Goal: Information Seeking & Learning: Check status

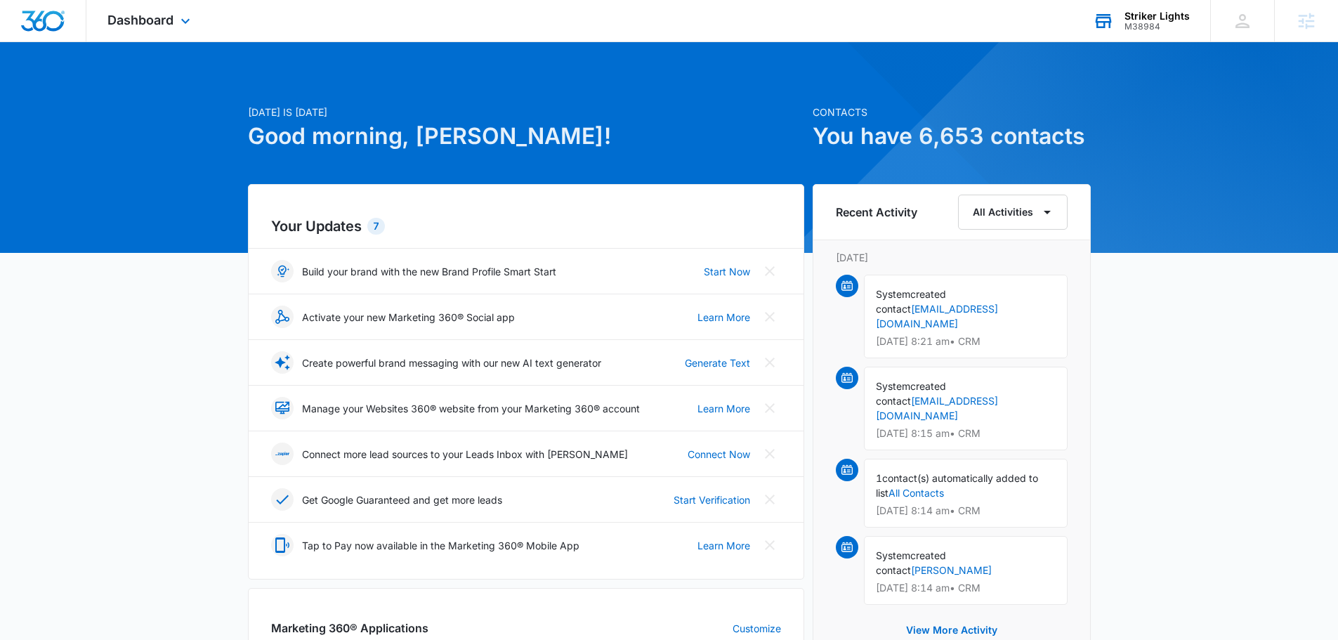
click at [1137, 14] on div "Striker Lights" at bounding box center [1156, 16] width 65 height 11
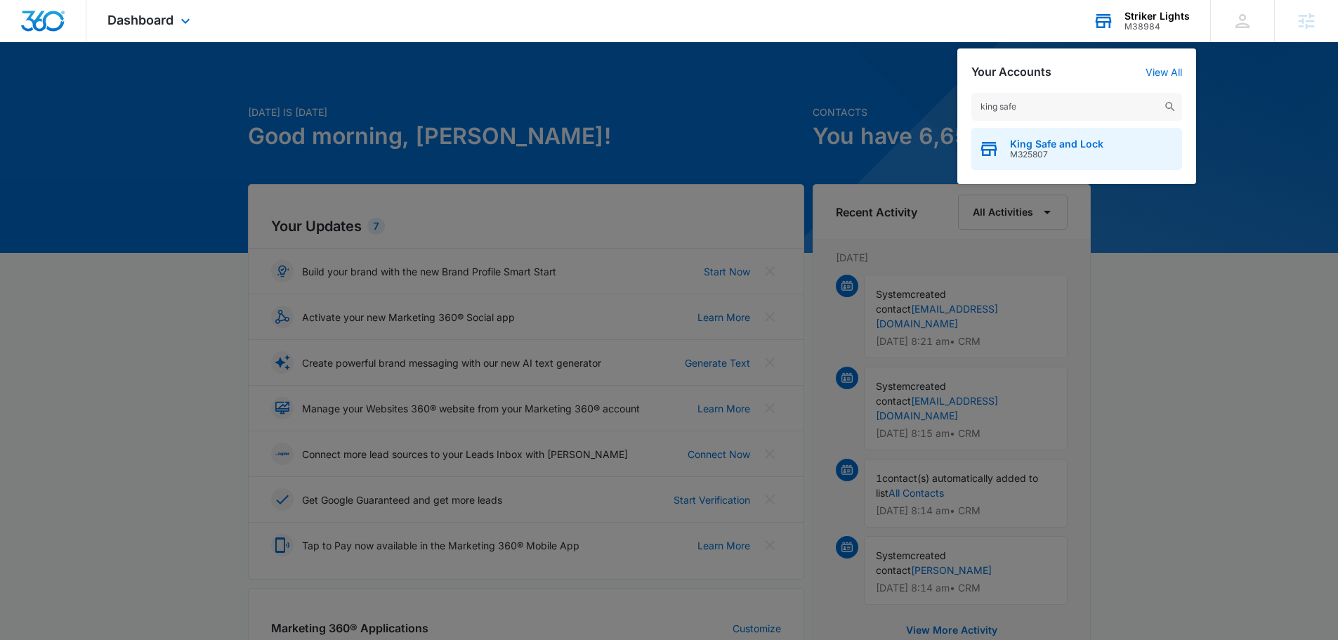
type input "king safe"
click at [1058, 150] on span "M325807" at bounding box center [1056, 155] width 93 height 10
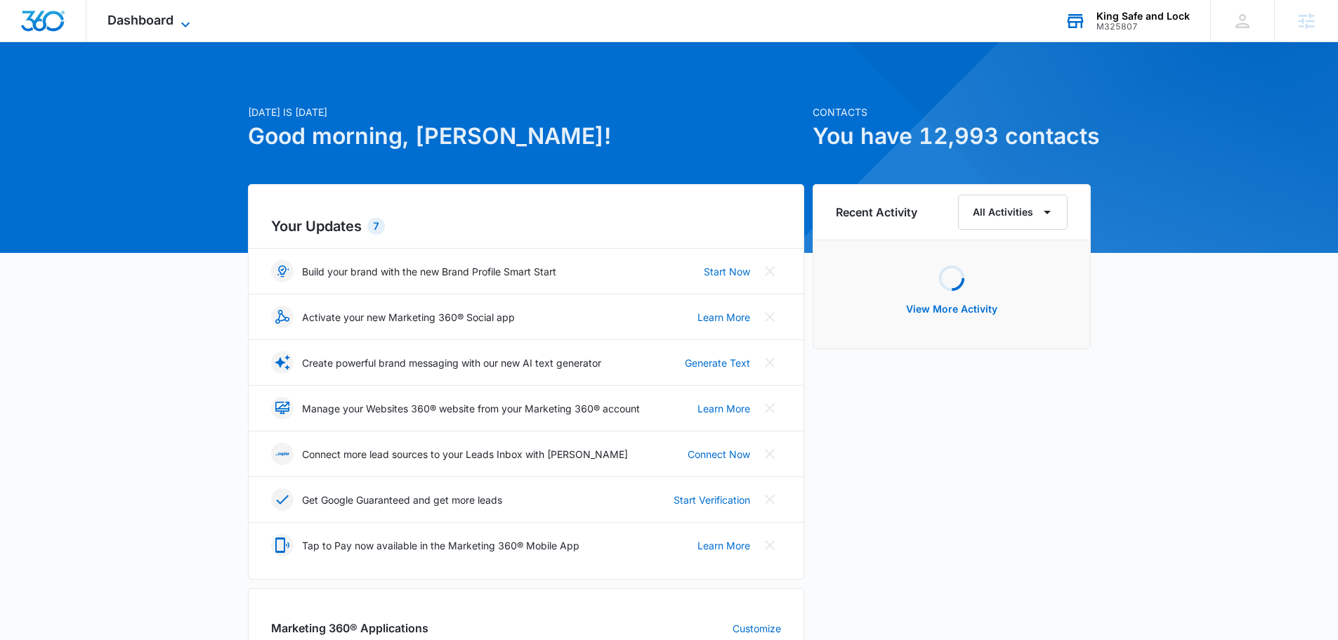
click at [163, 25] on span "Dashboard" at bounding box center [140, 20] width 66 height 15
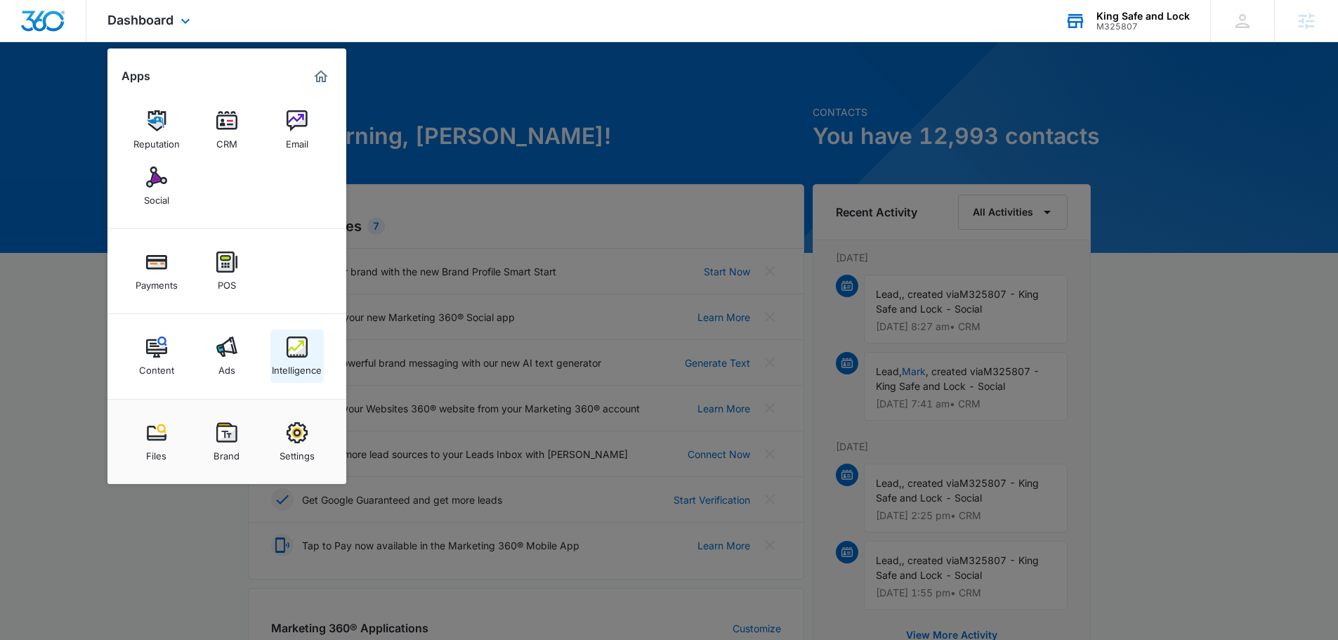
click at [291, 360] on div "Intelligence" at bounding box center [297, 366] width 50 height 18
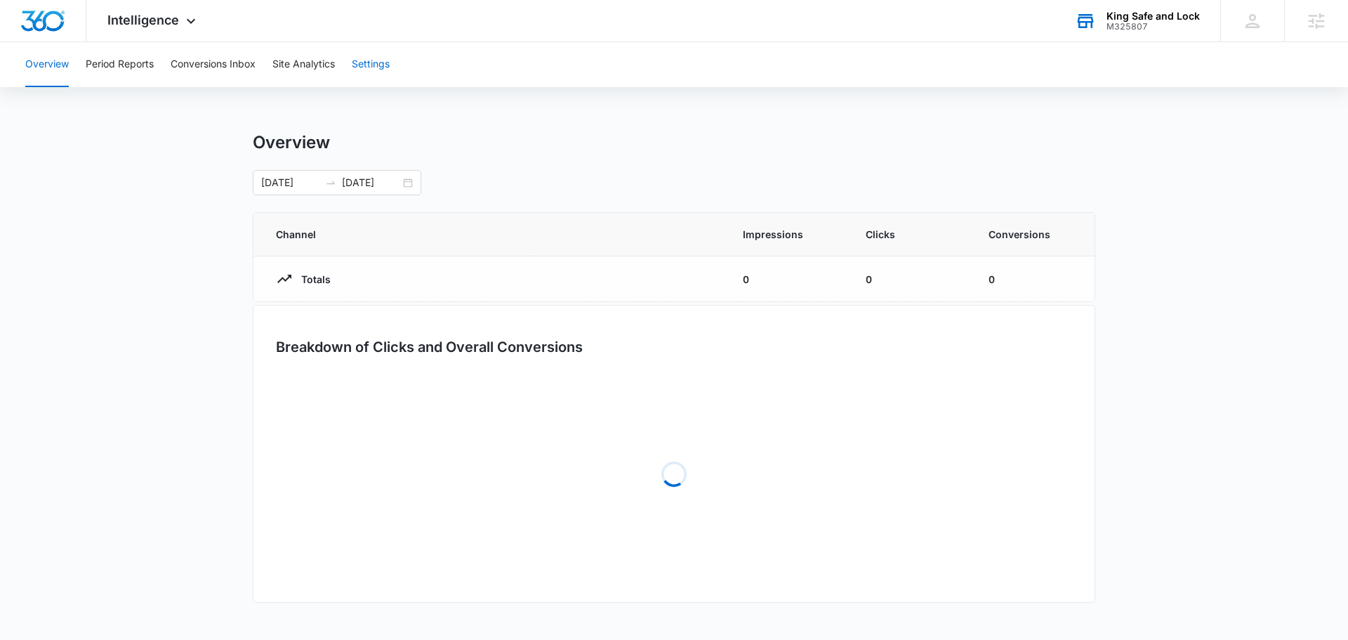
click at [390, 58] on button "Settings" at bounding box center [371, 64] width 38 height 45
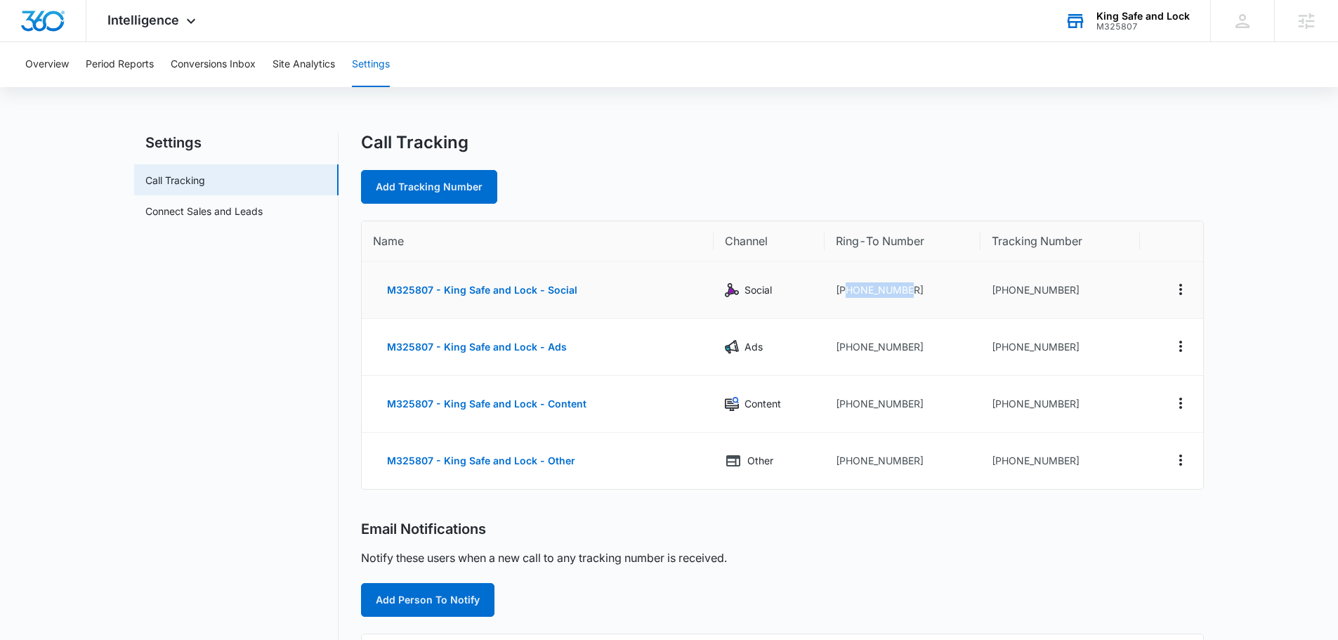
drag, startPoint x: 946, startPoint y: 292, endPoint x: 845, endPoint y: 289, distance: 101.1
click at [845, 289] on td "+17134650055" at bounding box center [902, 290] width 156 height 57
copy td "7134650055"
click at [1121, 15] on div "King Safe and Lock" at bounding box center [1142, 16] width 93 height 11
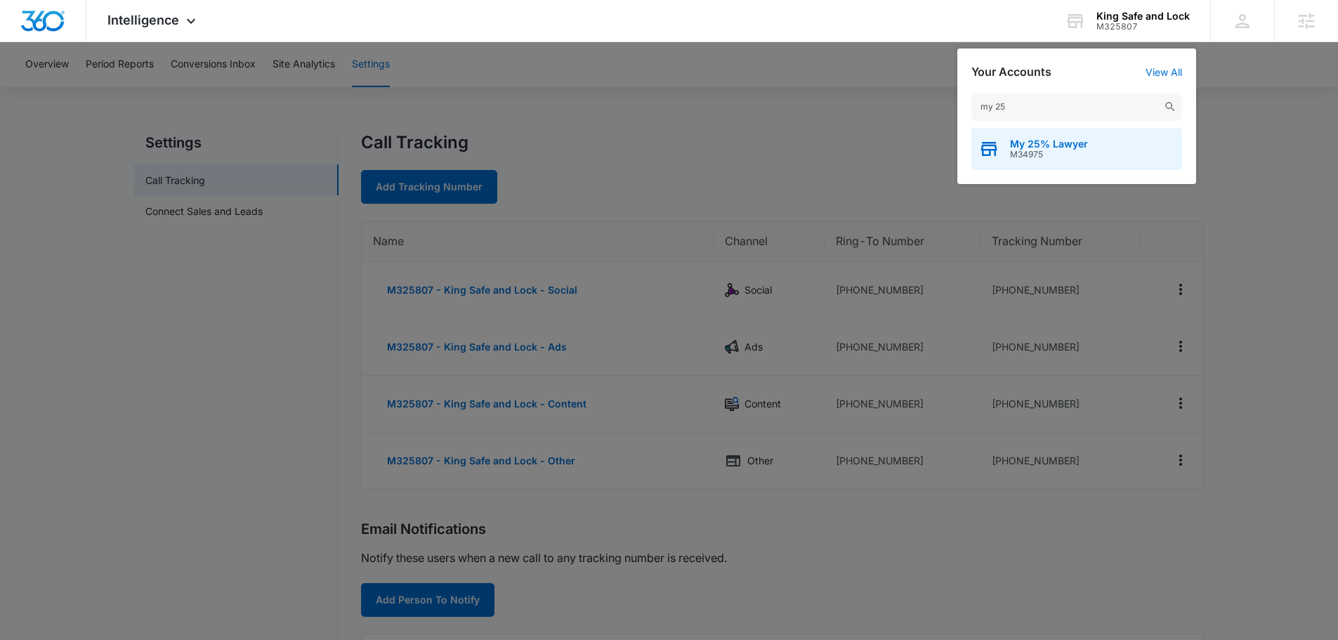
type input "my 25"
click at [1076, 135] on div "My 25% Lawyer M34975" at bounding box center [1076, 149] width 211 height 42
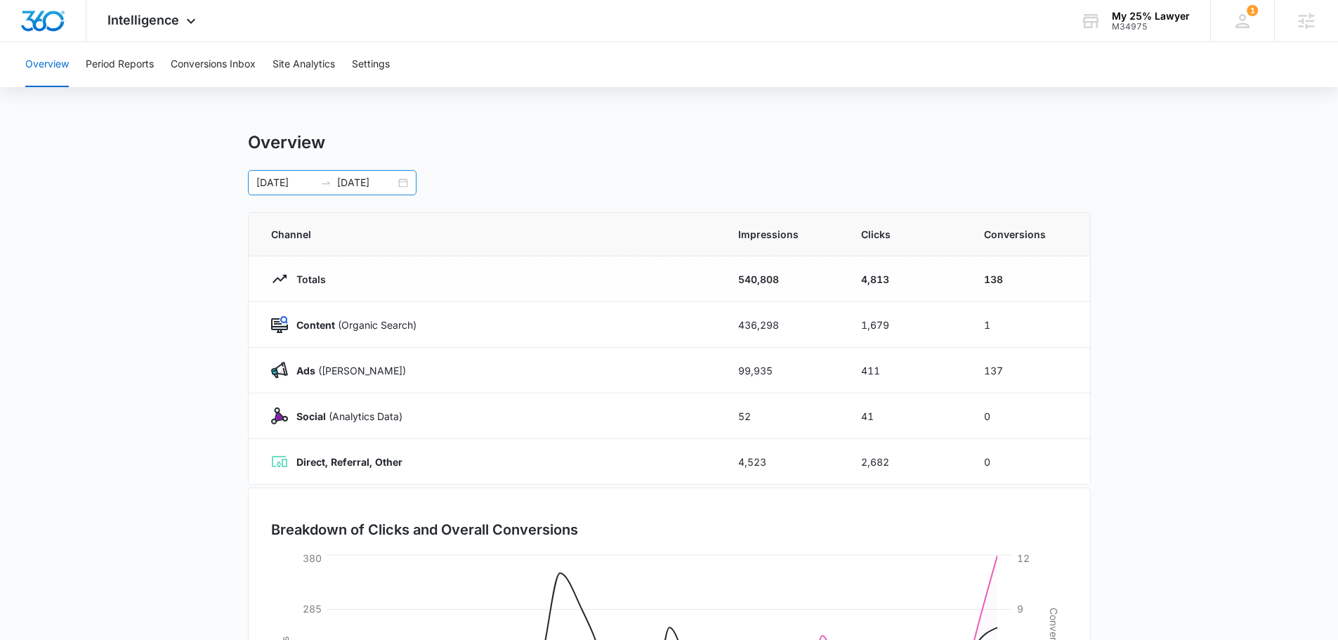
click at [272, 184] on input "07/27/2025" at bounding box center [285, 182] width 58 height 15
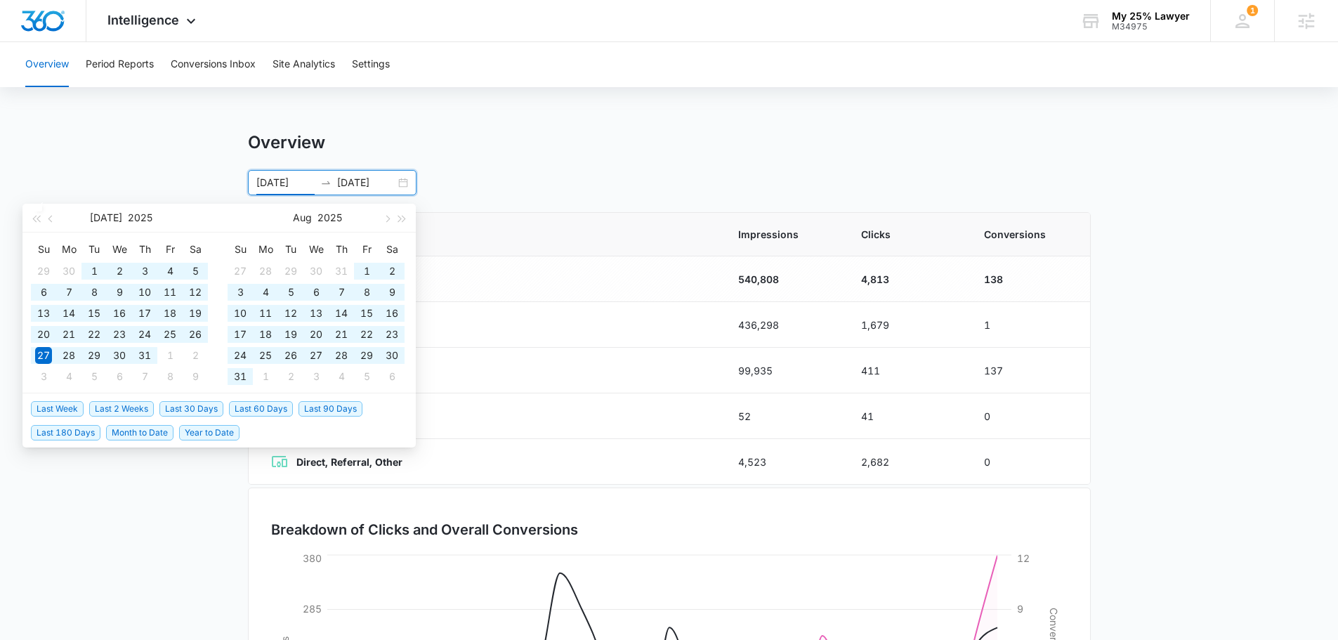
click at [201, 434] on span "Year to Date" at bounding box center [209, 432] width 60 height 15
type input "01/01/2025"
type input "09/11/2025"
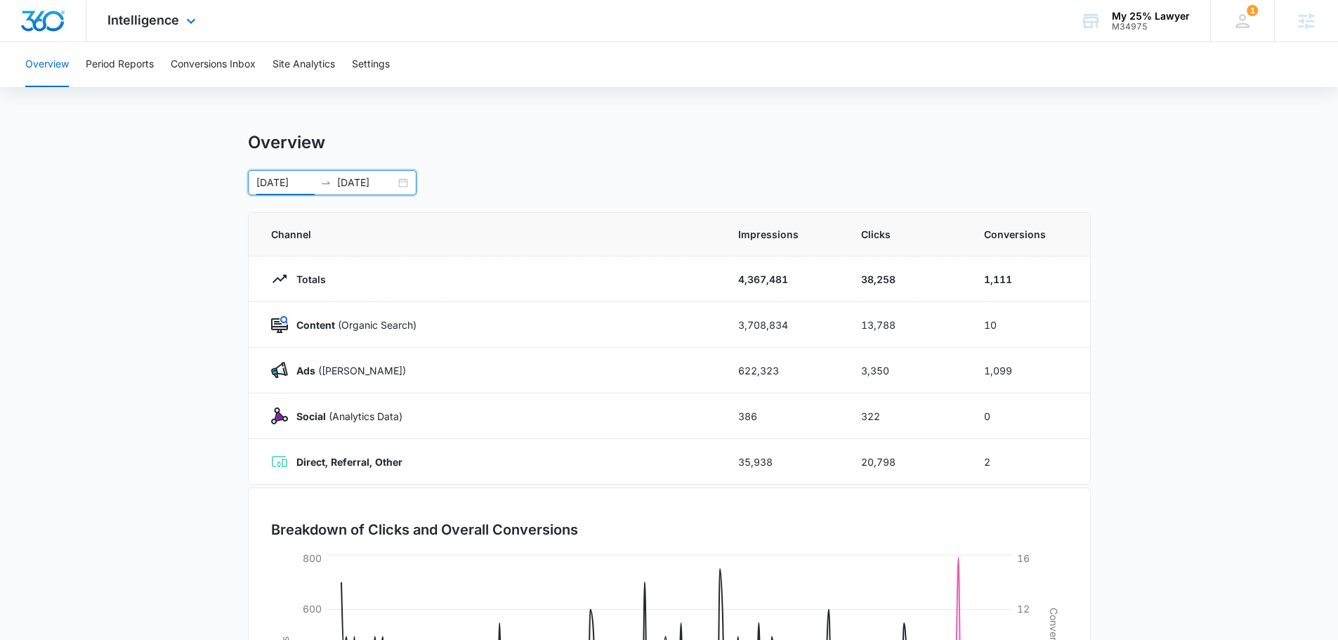
click at [149, 28] on div "Intelligence Apps Reputation Websites Forms CRM Email Social Shop Payments POS …" at bounding box center [153, 20] width 134 height 41
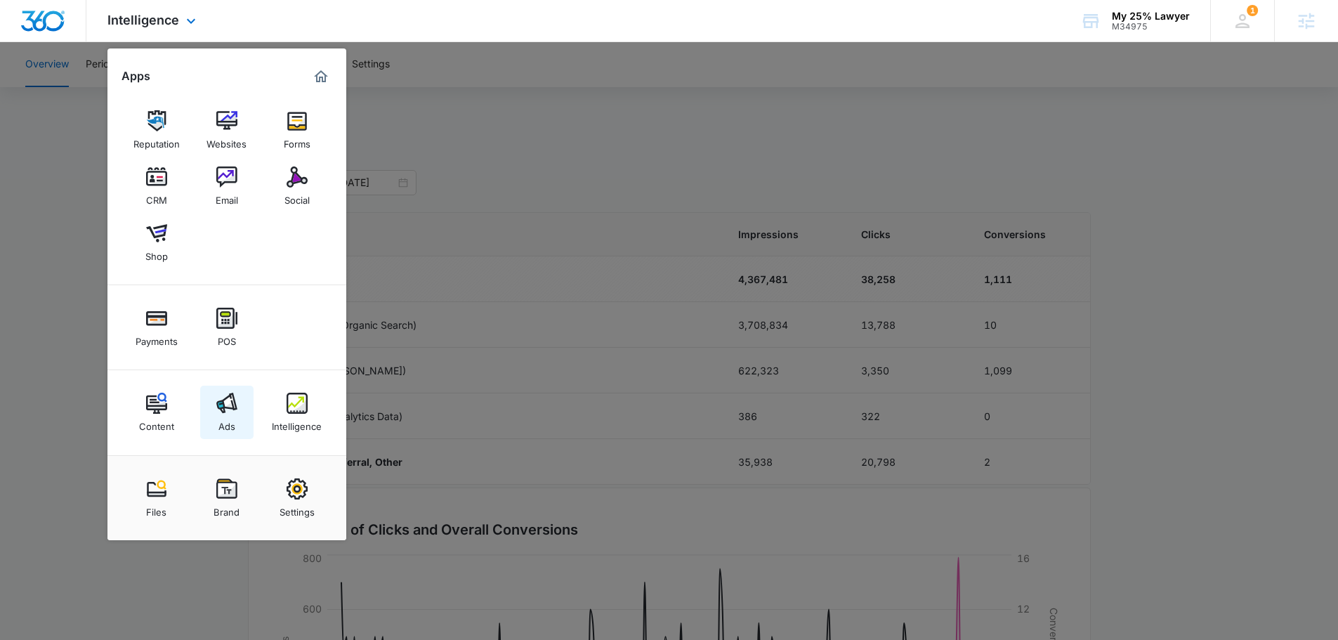
click at [222, 405] on img at bounding box center [226, 402] width 21 height 21
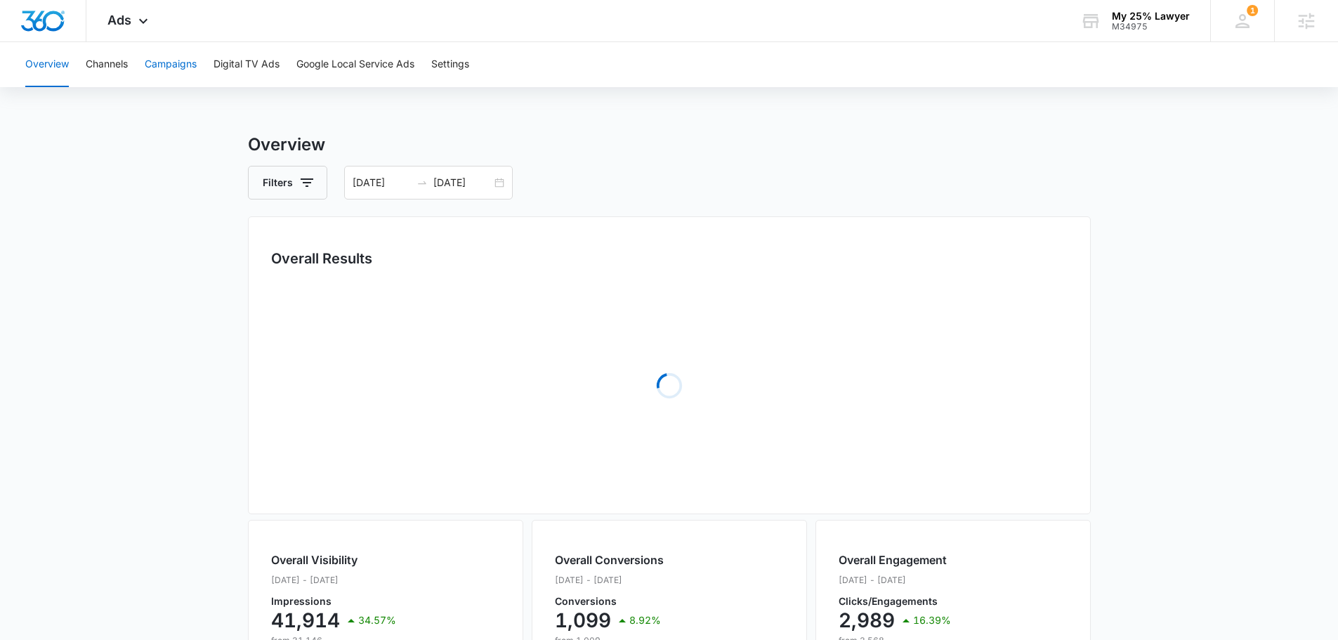
click at [178, 60] on button "Campaigns" at bounding box center [171, 64] width 52 height 45
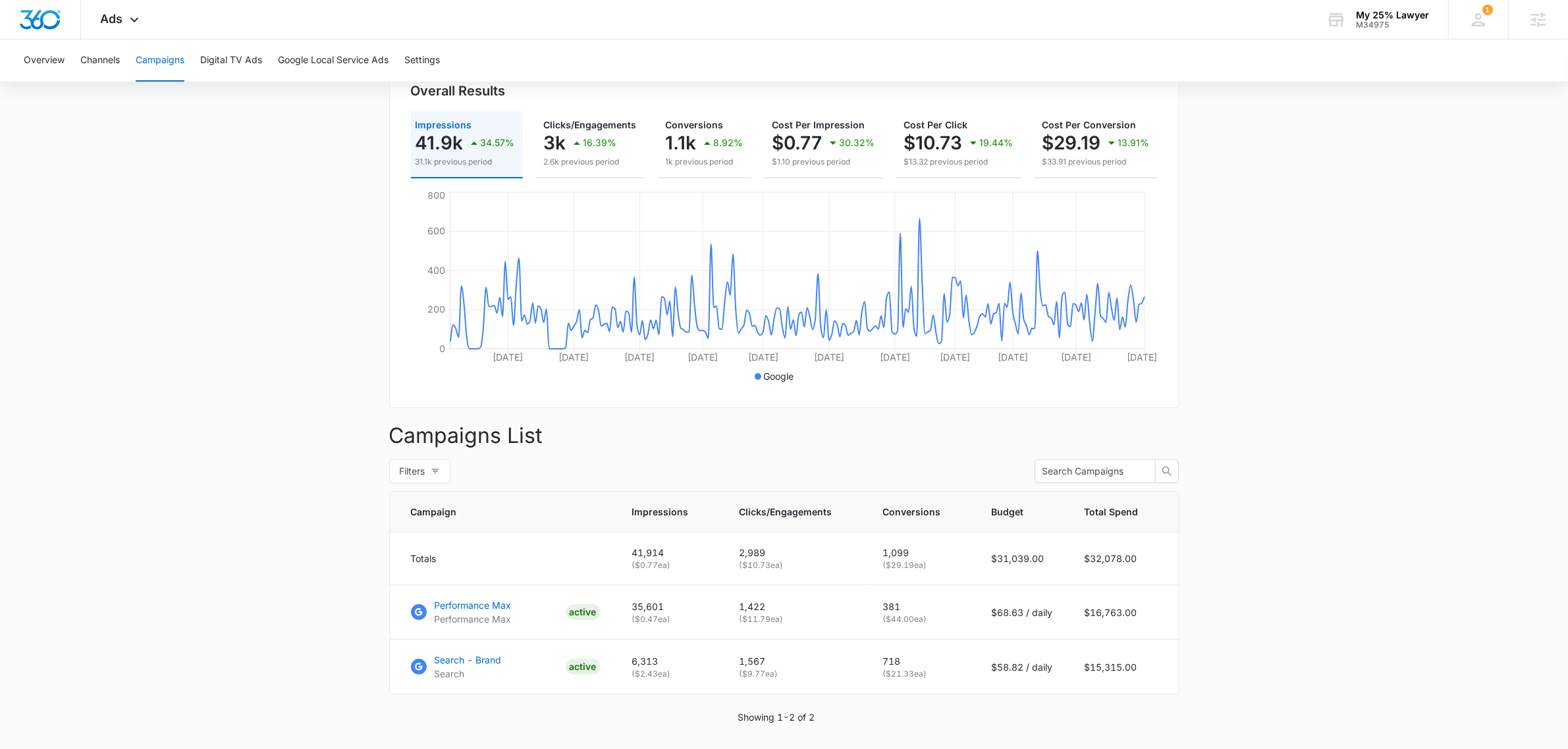
scroll to position [0, 1]
click at [131, 15] on icon at bounding box center [134, 22] width 16 height 16
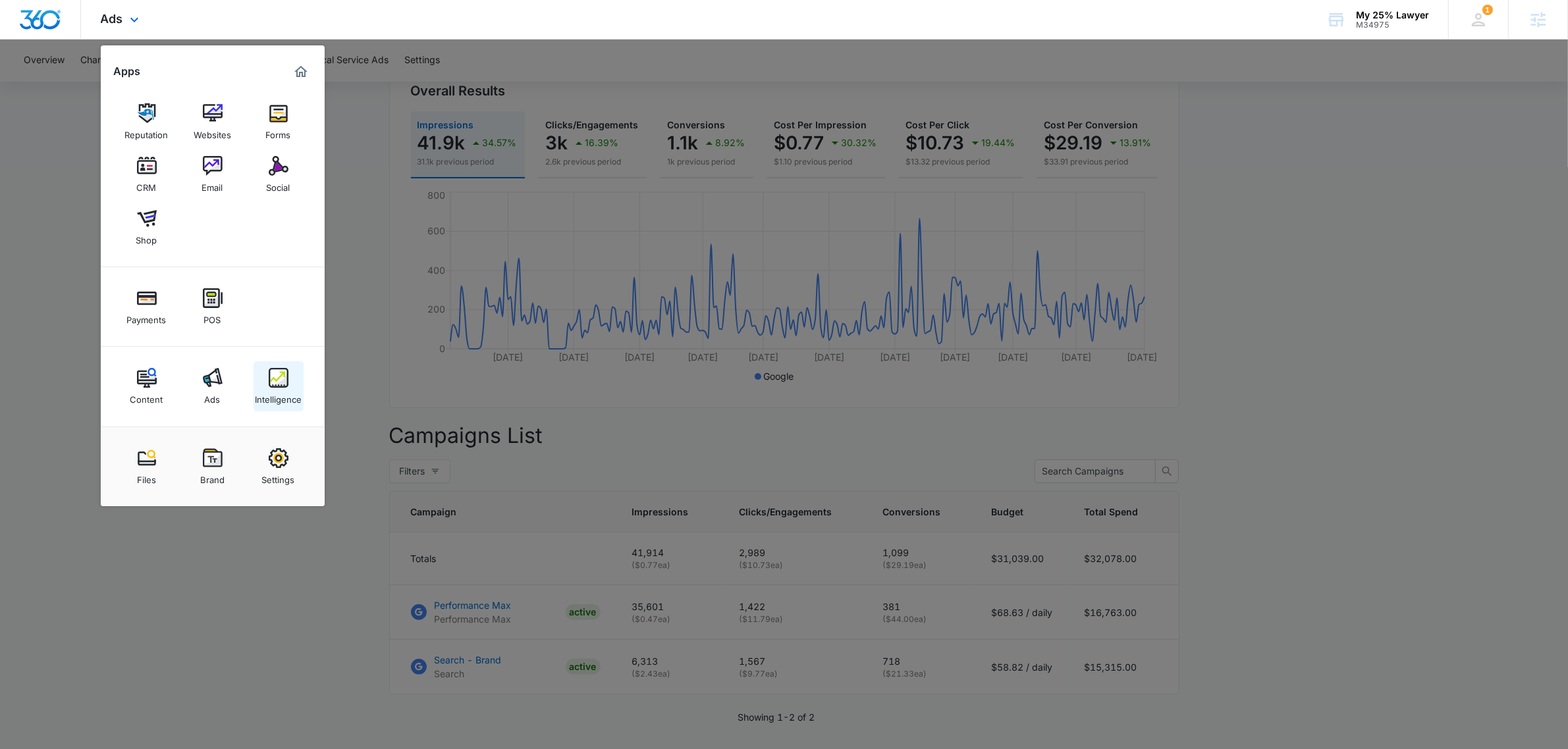
click at [282, 374] on img at bounding box center [278, 377] width 20 height 20
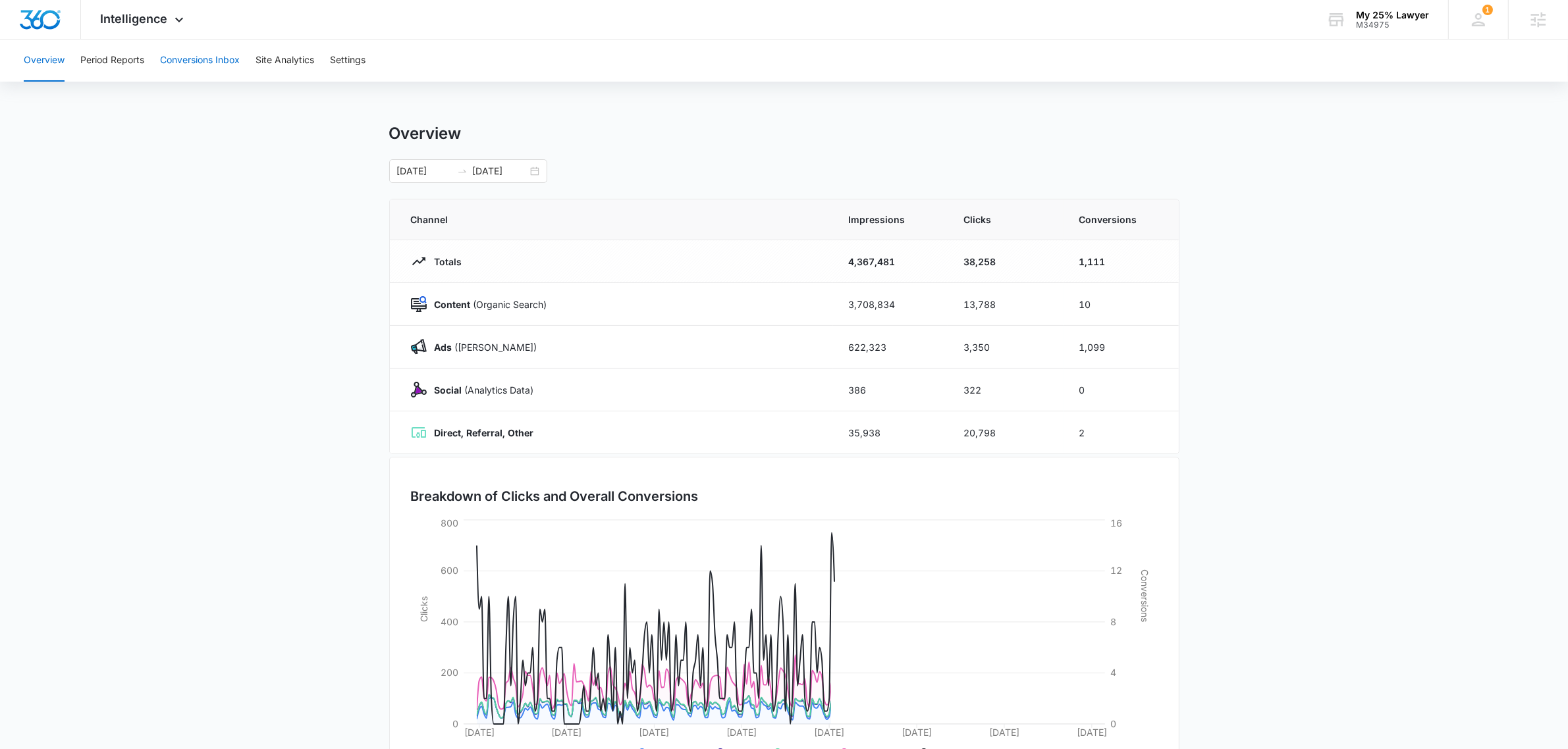
click at [187, 57] on button "Conversions Inbox" at bounding box center [200, 60] width 80 height 42
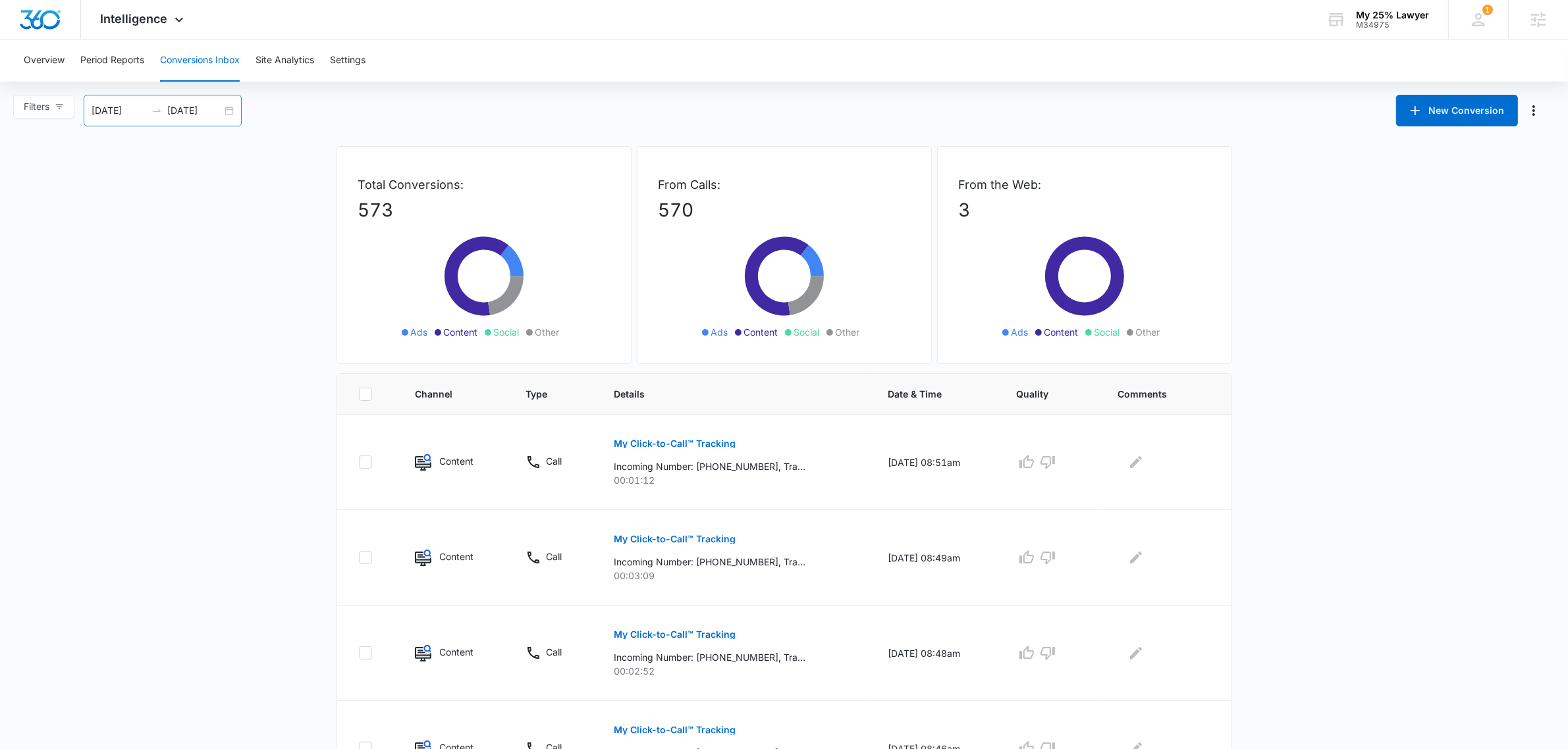
click at [152, 113] on icon "swap-right" at bounding box center [156, 110] width 10 height 10
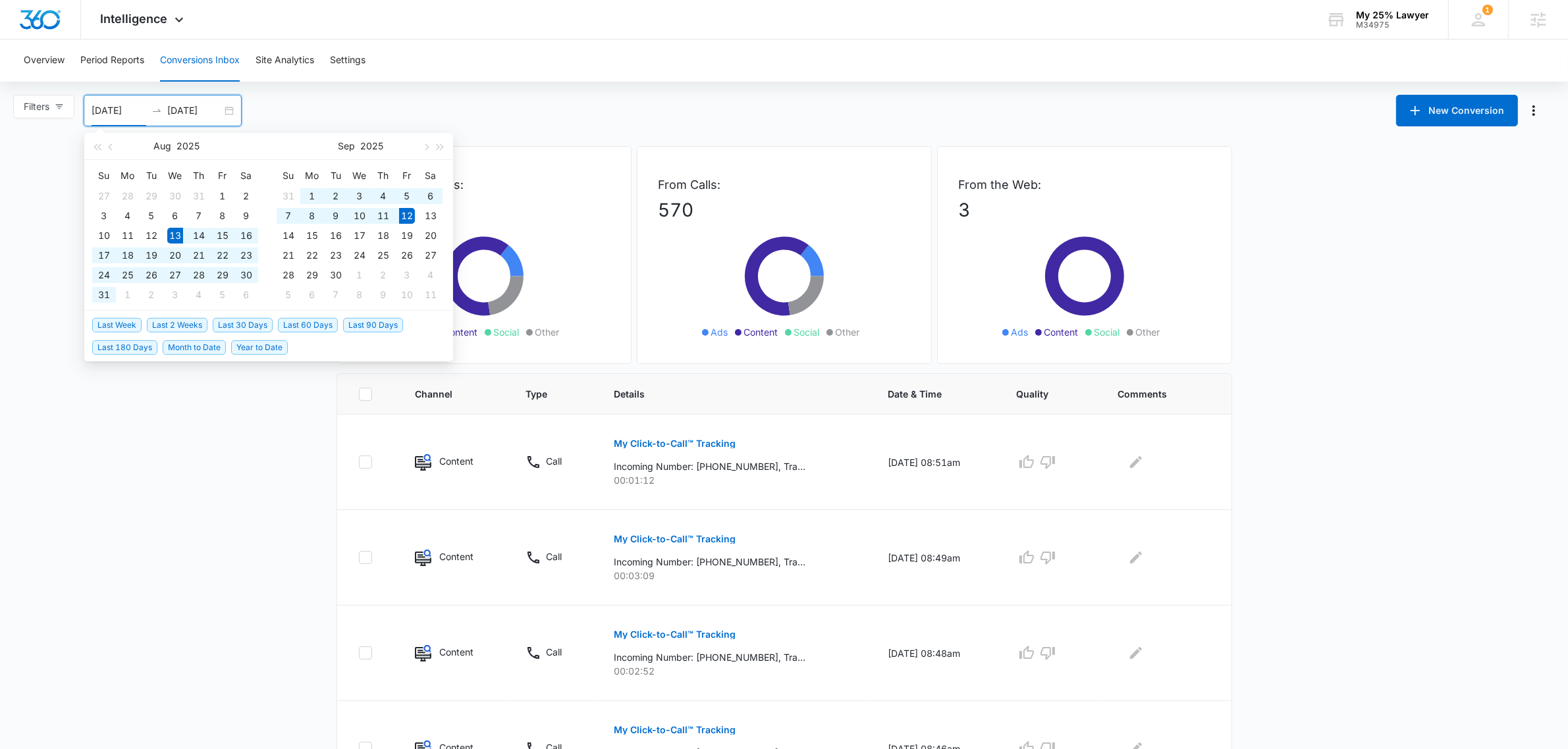
click at [248, 351] on span "Year to Date" at bounding box center [259, 347] width 56 height 14
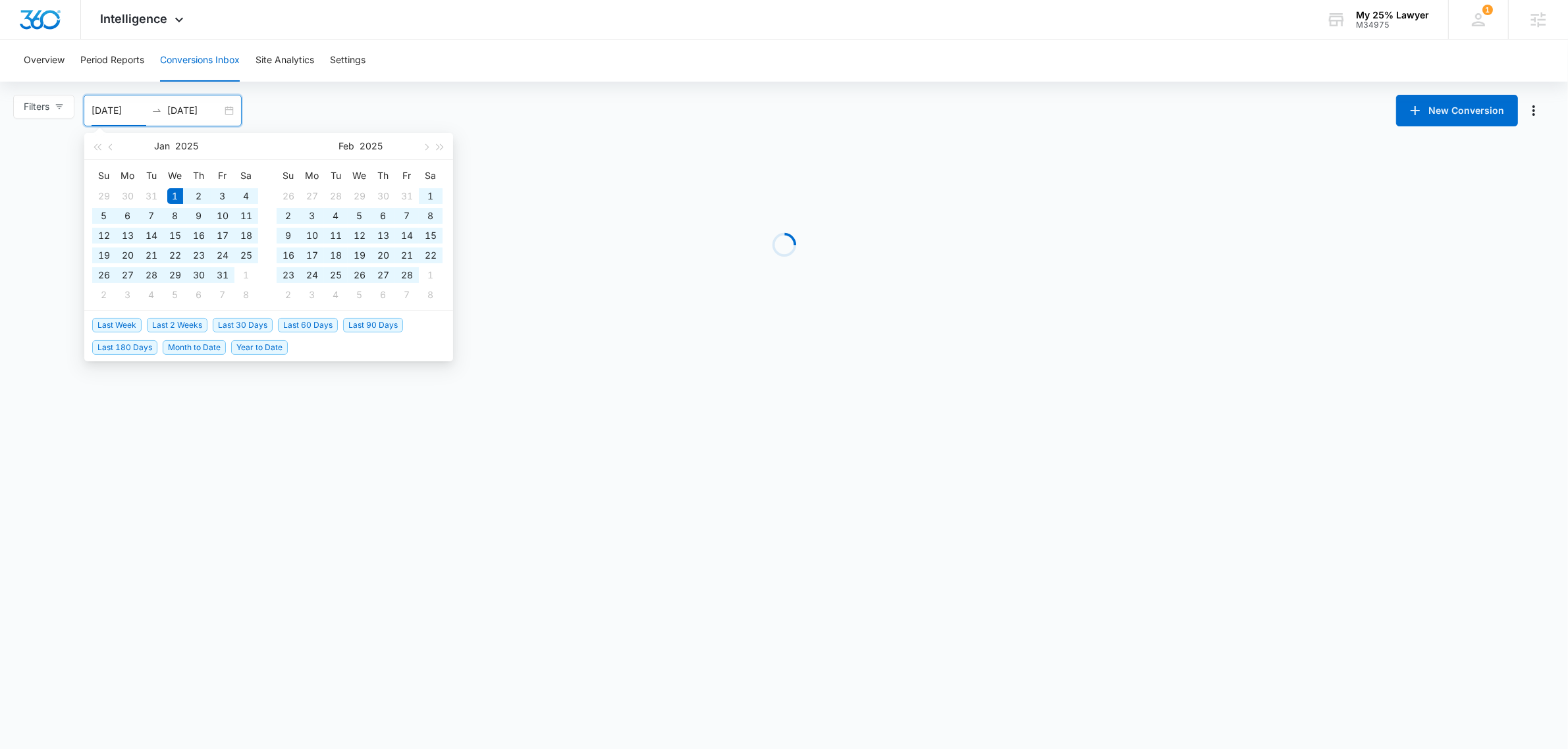
type input "01/01/2025"
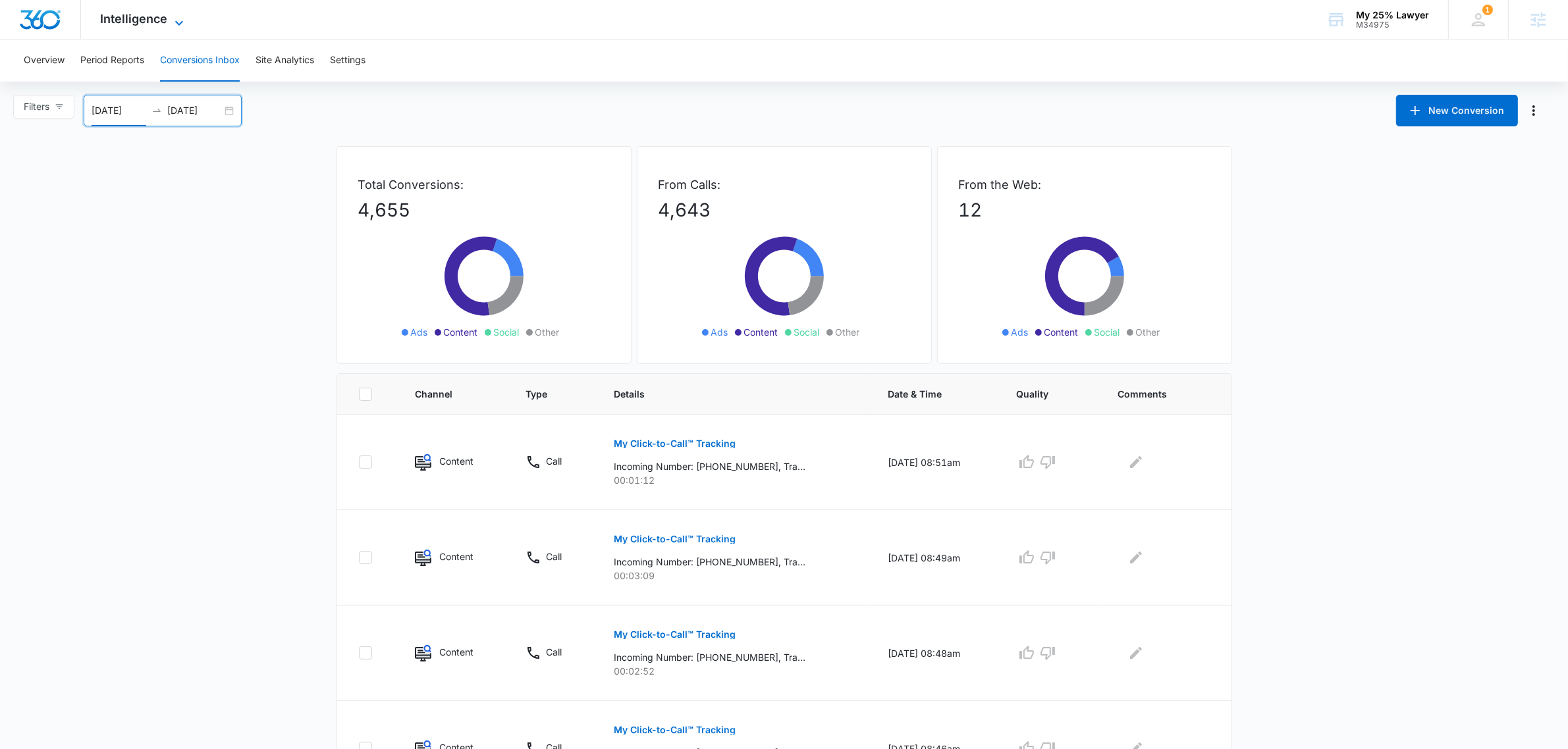
click at [144, 23] on span "Intelligence" at bounding box center [134, 19] width 68 height 14
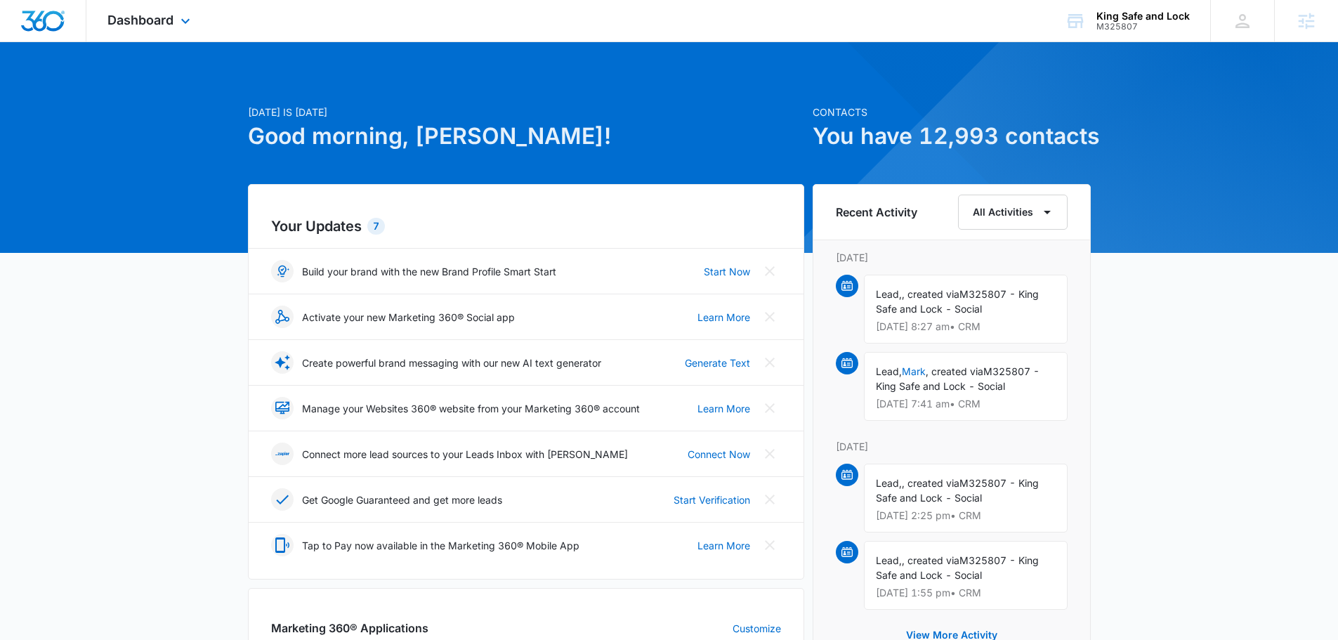
click at [151, 4] on div "Dashboard Apps Reputation CRM Email Social Payments POS Content Ads Intelligenc…" at bounding box center [150, 20] width 128 height 41
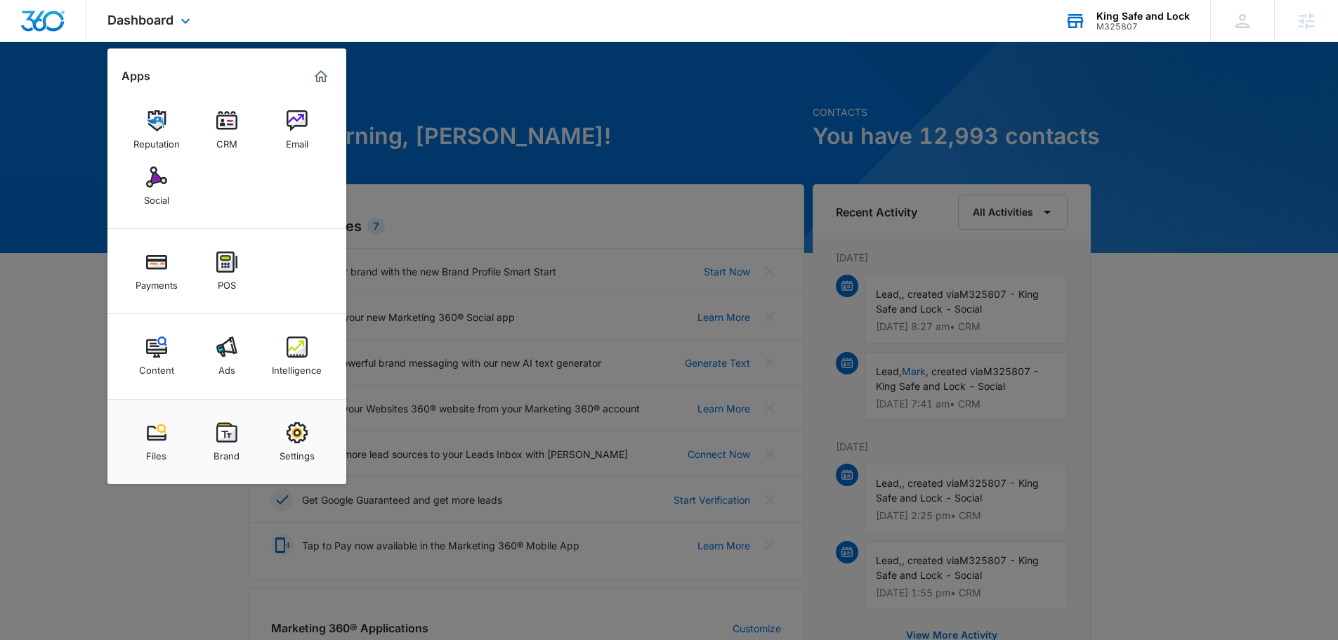
click at [1142, 18] on div "King Safe and Lock" at bounding box center [1142, 16] width 93 height 11
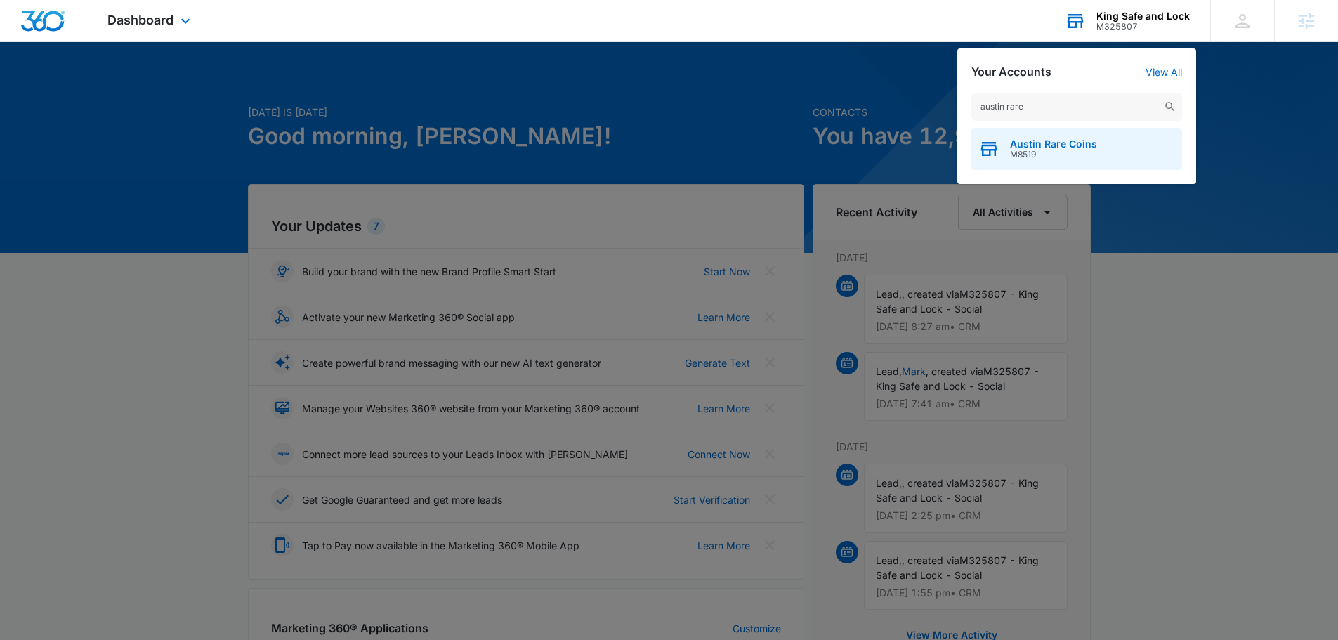
type input "austin rare"
click at [1075, 162] on div "Austin Rare Coins M8519" at bounding box center [1076, 149] width 211 height 42
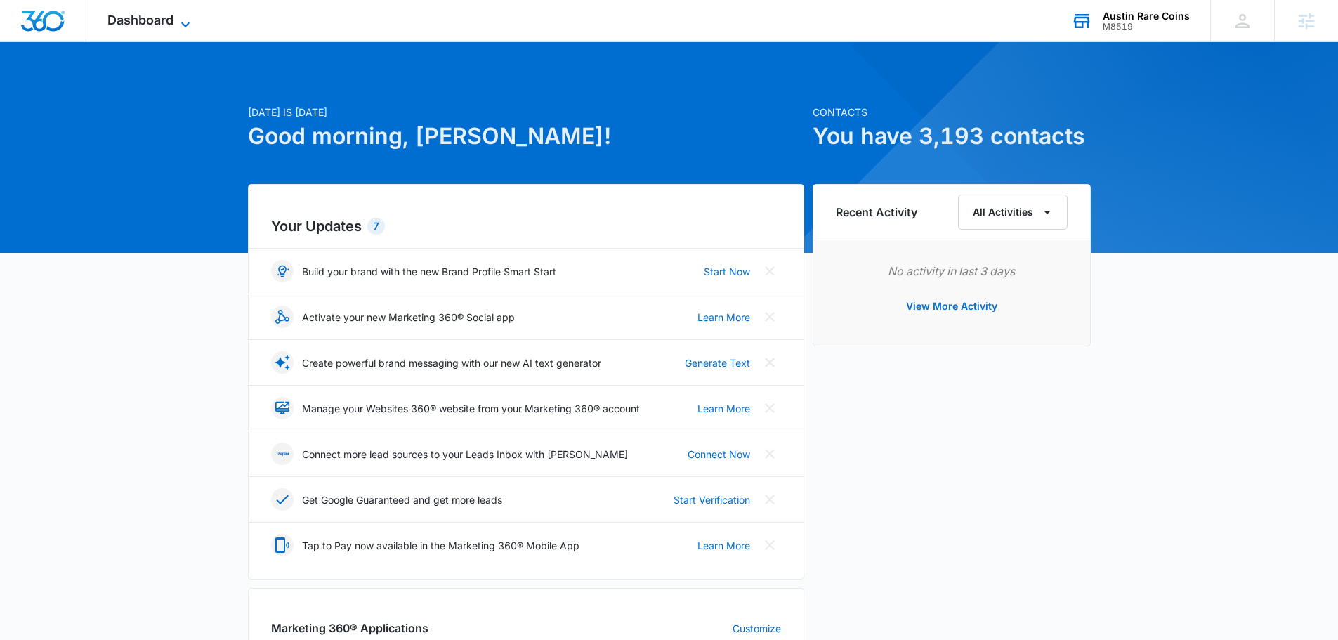
click at [152, 19] on span "Dashboard" at bounding box center [140, 20] width 66 height 15
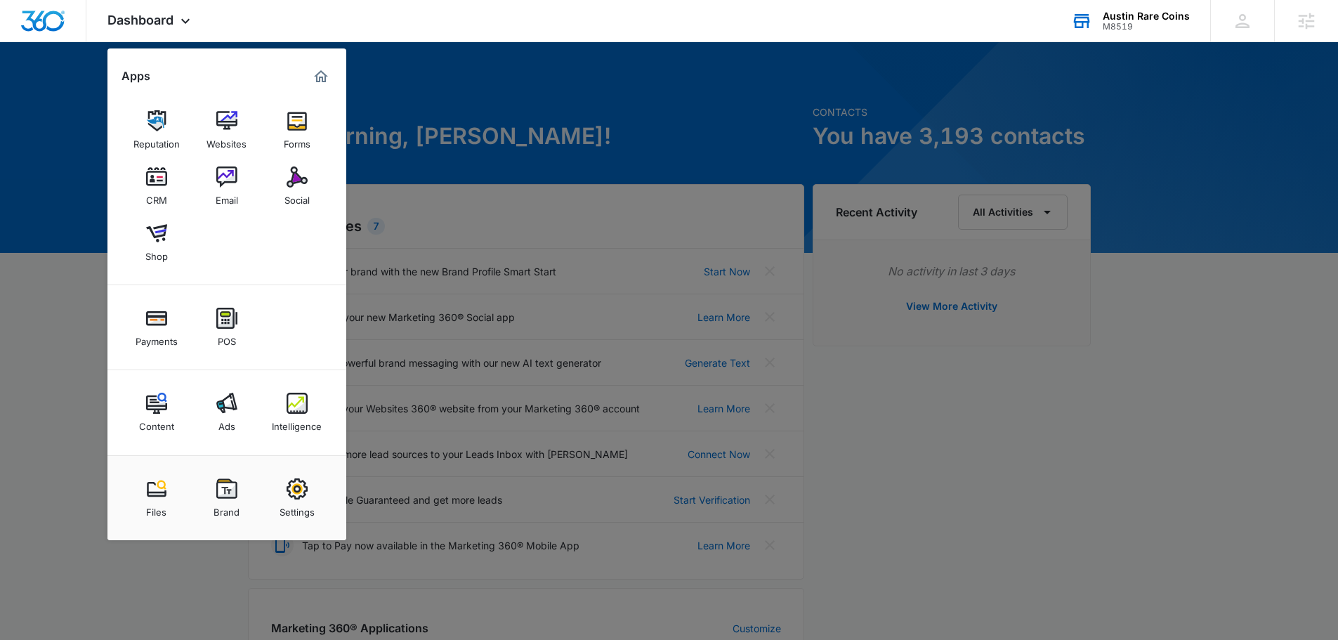
click at [236, 400] on img at bounding box center [226, 402] width 21 height 21
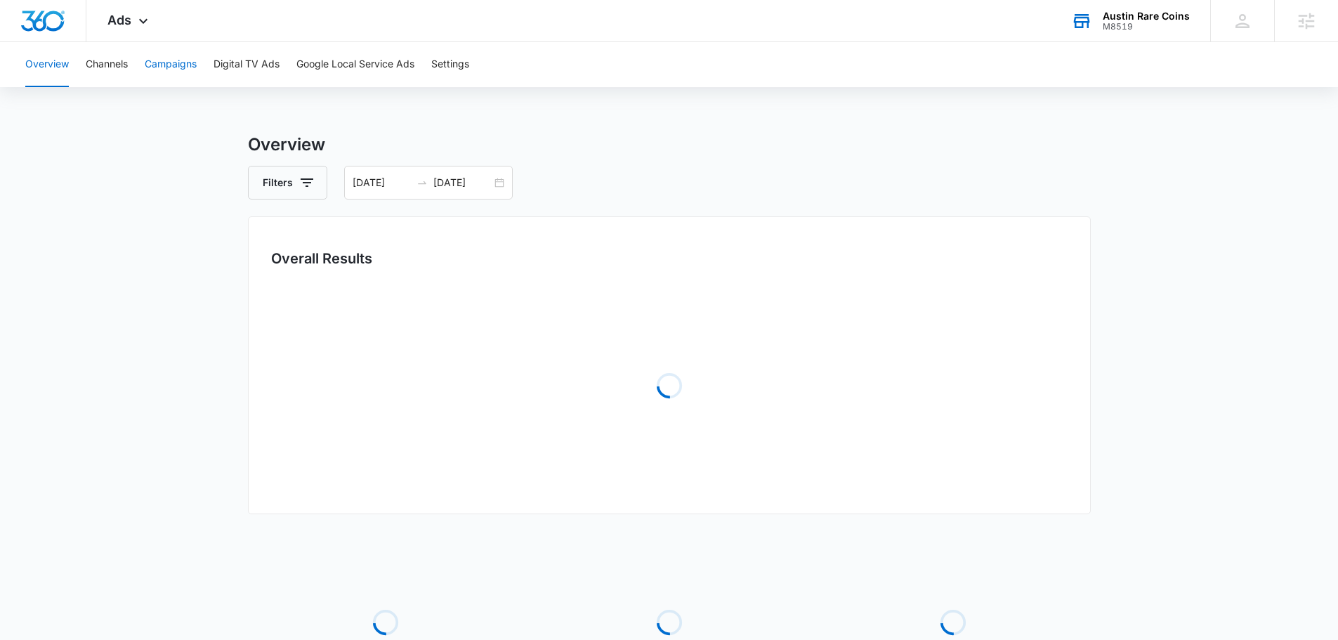
click at [172, 72] on button "Campaigns" at bounding box center [171, 64] width 52 height 45
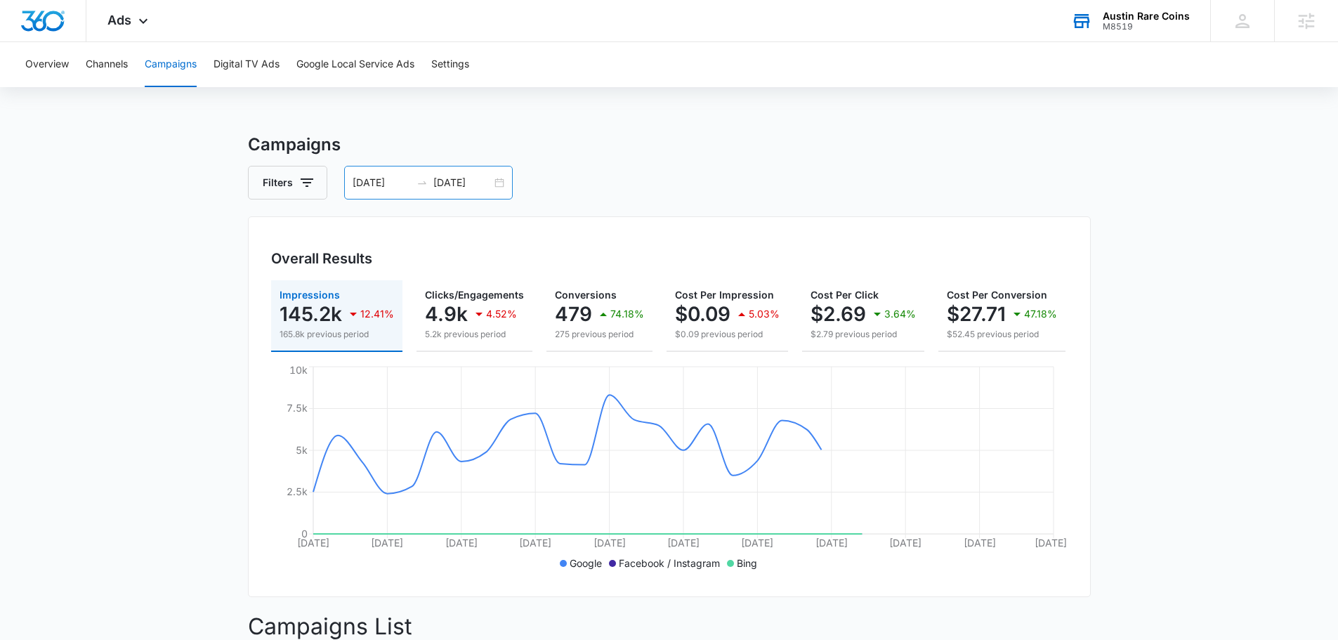
click at [454, 190] on div "[DATE] [DATE]" at bounding box center [428, 183] width 169 height 34
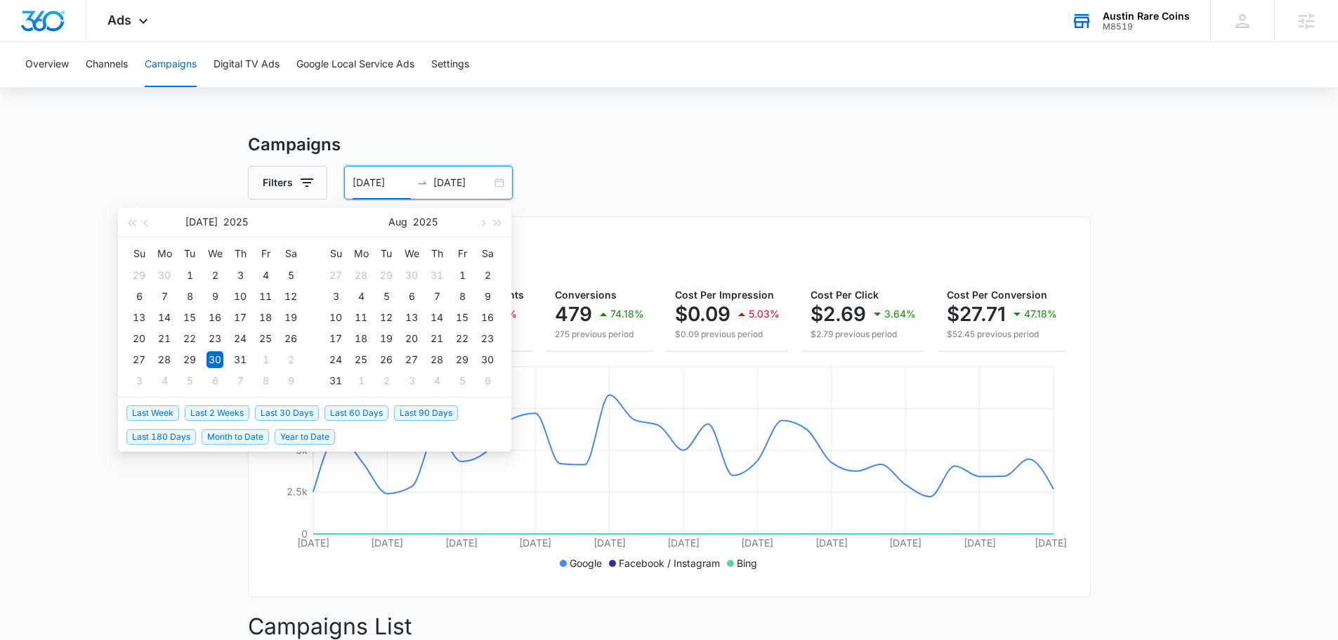
click at [162, 414] on span "Last Week" at bounding box center [152, 412] width 53 height 15
type input "[DATE]"
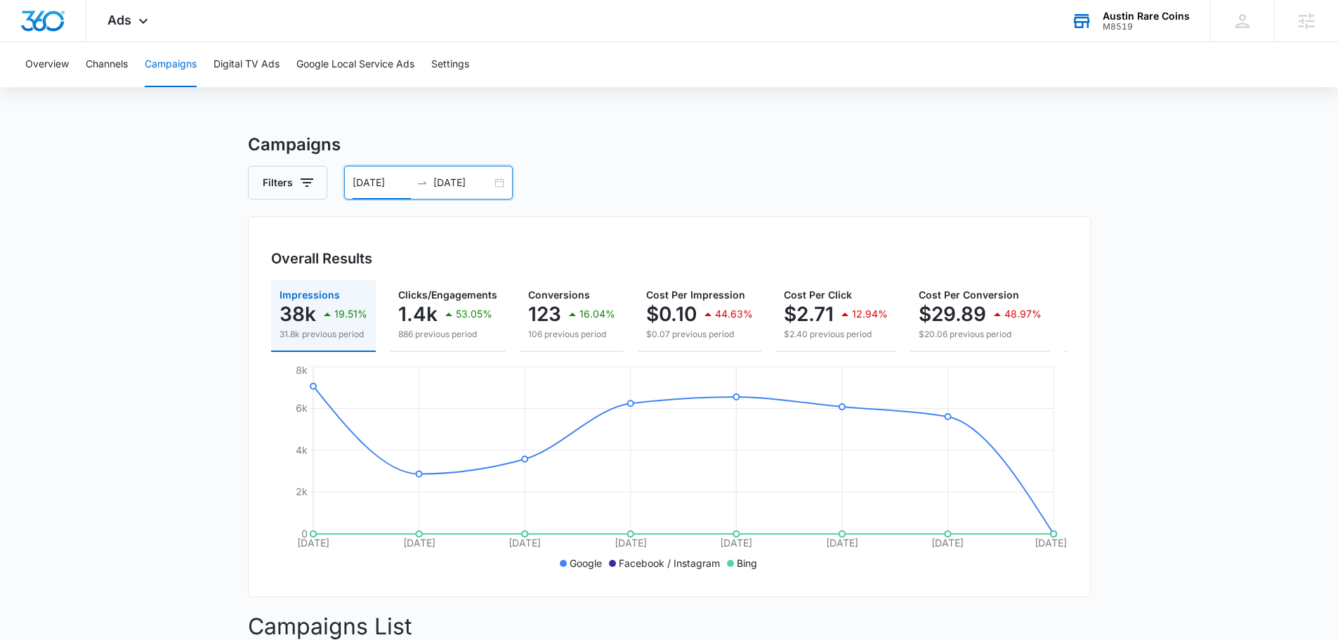
click at [366, 187] on input "[DATE]" at bounding box center [381, 182] width 58 height 15
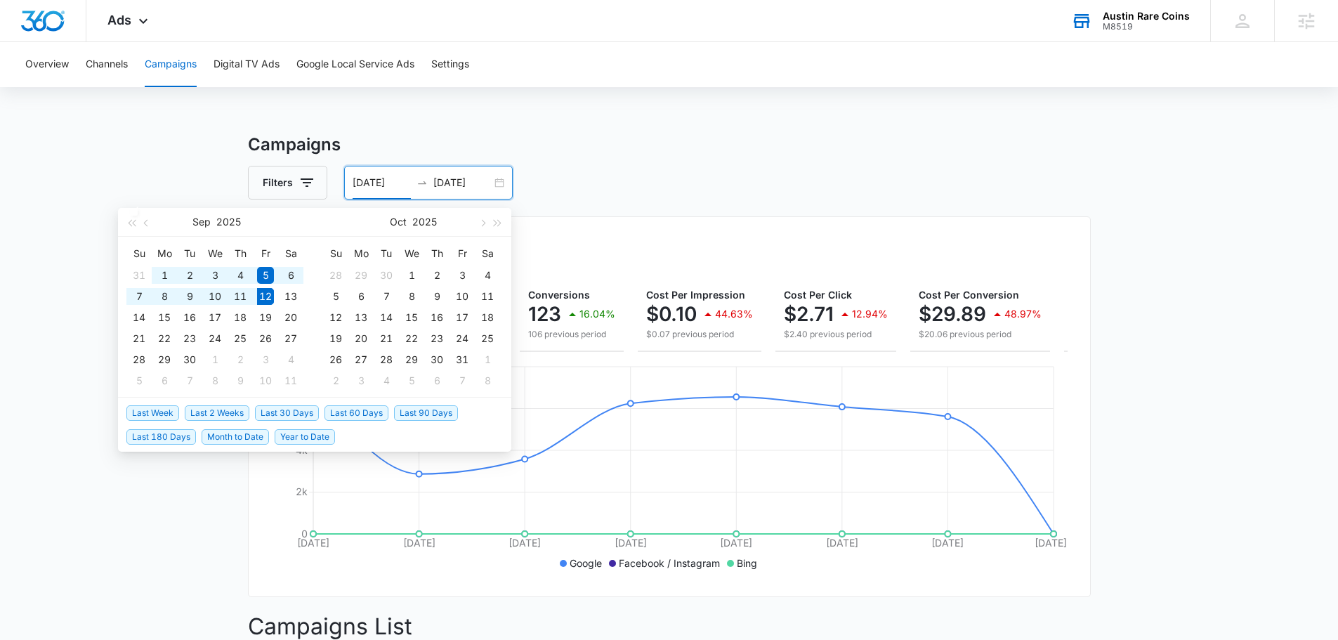
click at [219, 414] on span "Last 2 Weeks" at bounding box center [217, 412] width 65 height 15
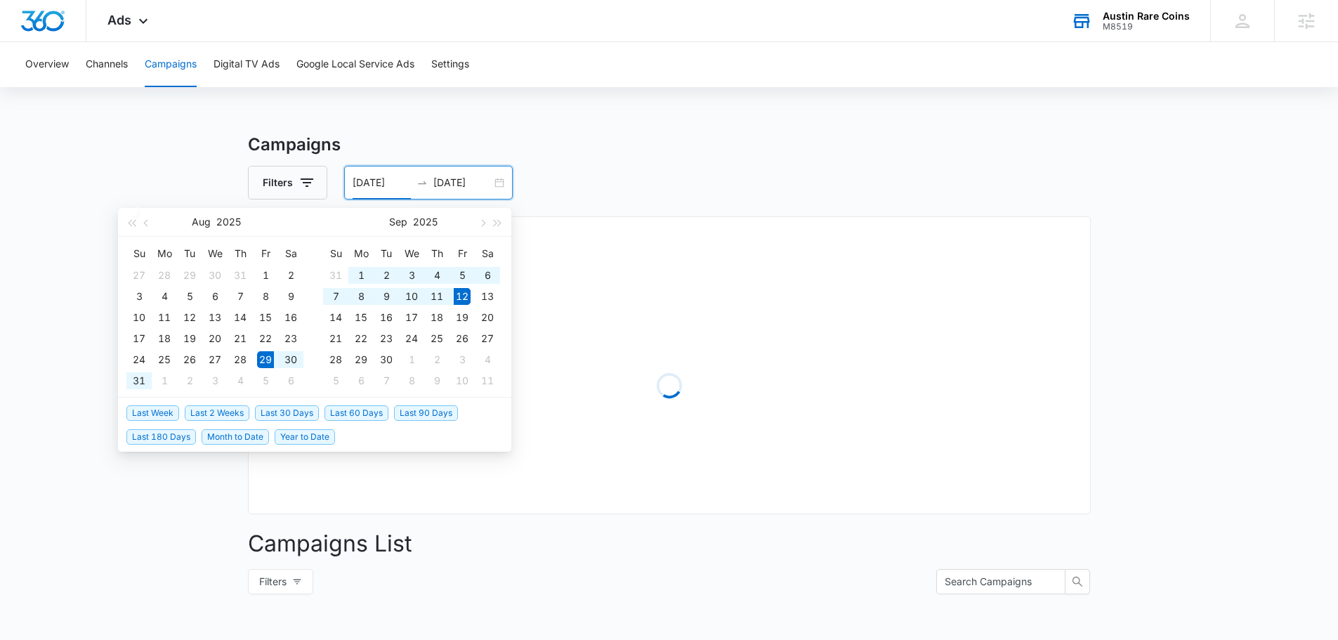
type input "[DATE]"
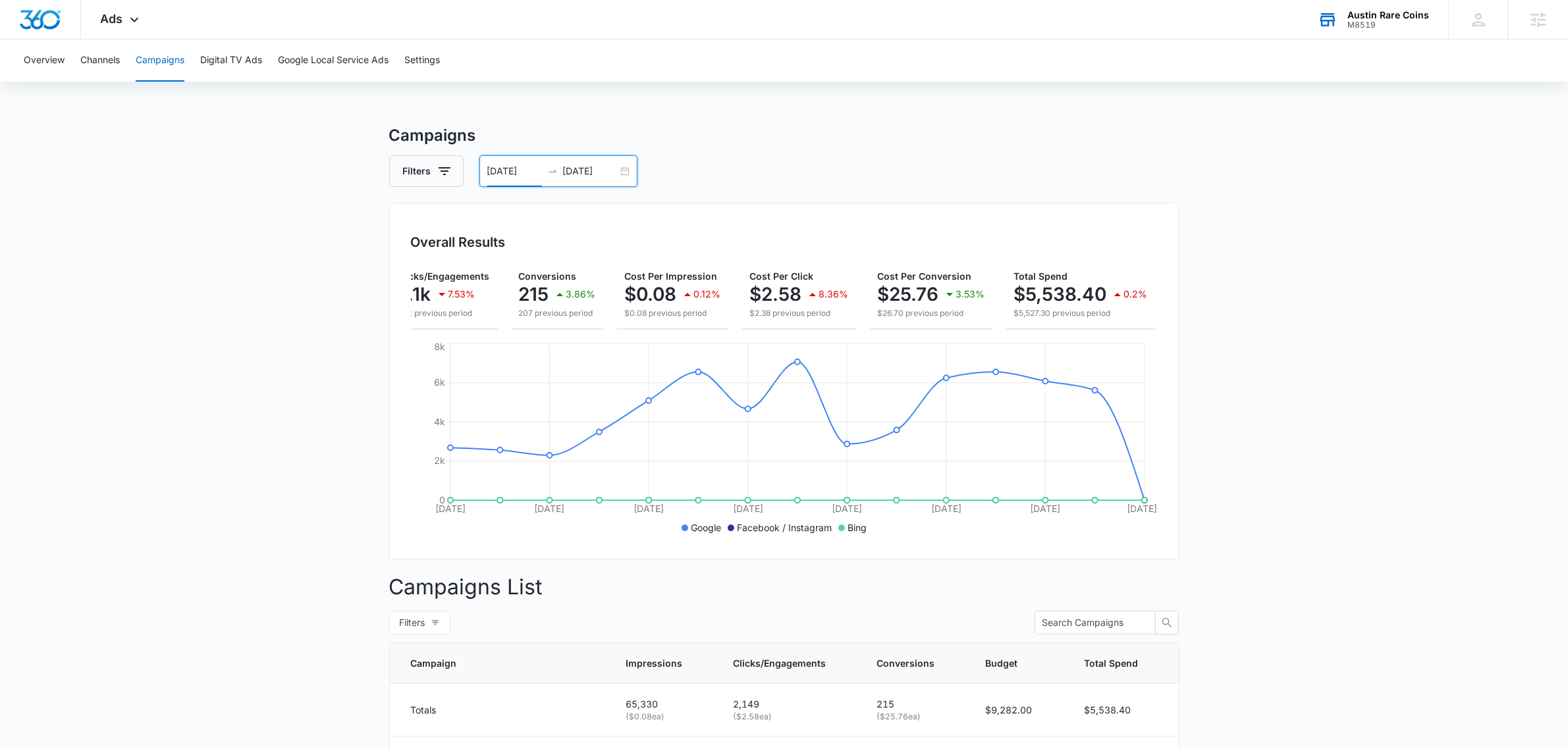
scroll to position [0, 147]
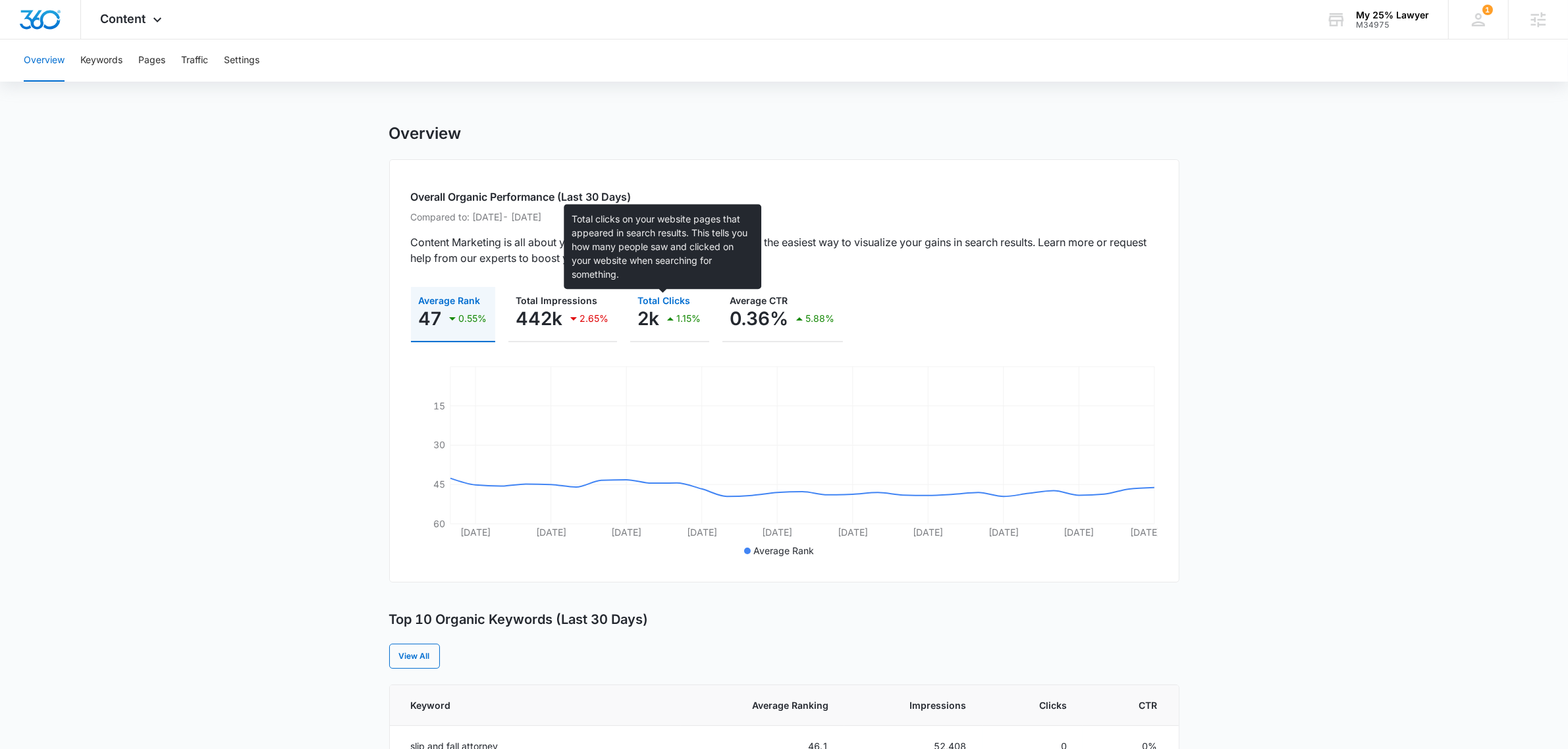
click at [672, 308] on div "1.15%" at bounding box center [681, 319] width 38 height 26
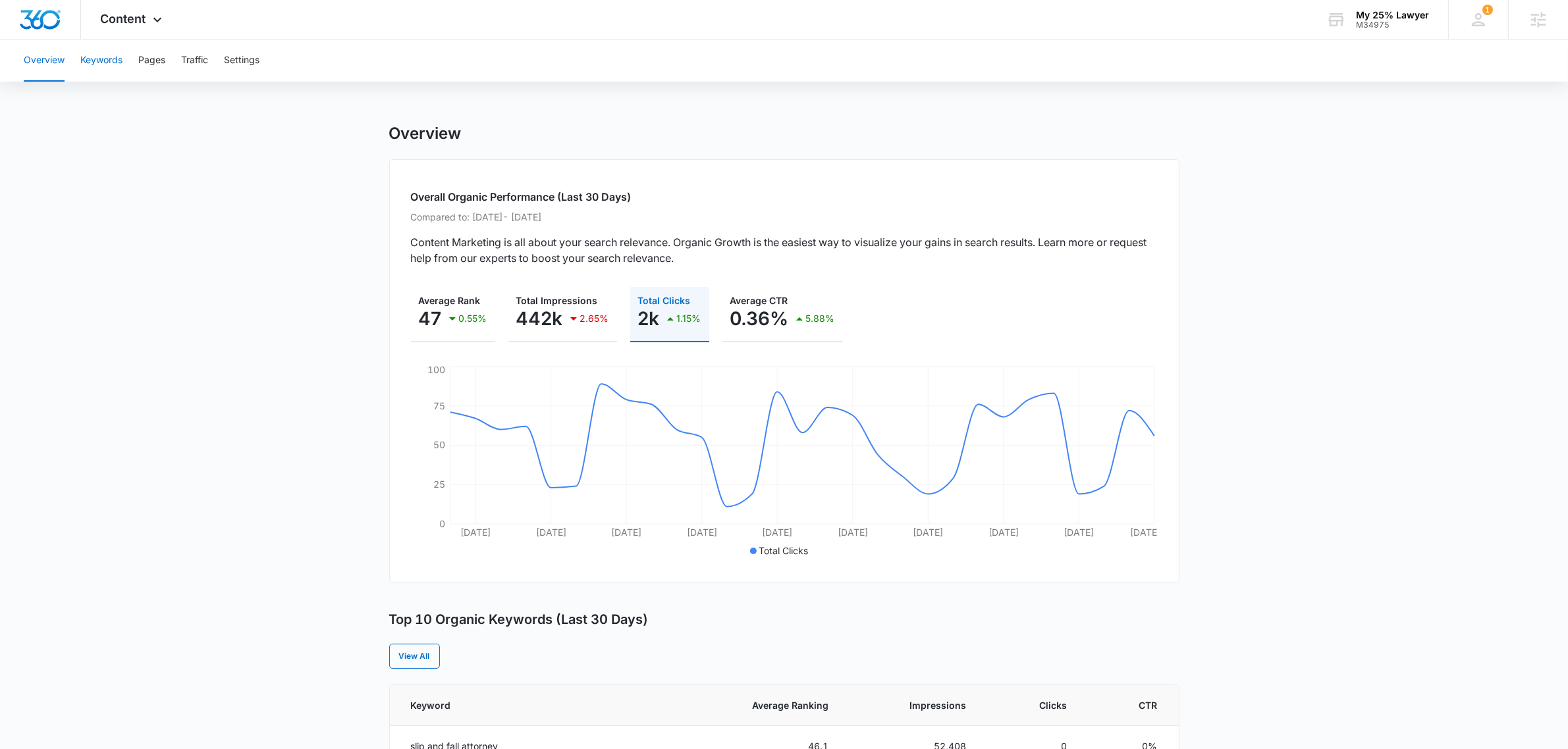
click at [100, 61] on button "Keywords" at bounding box center [101, 60] width 42 height 42
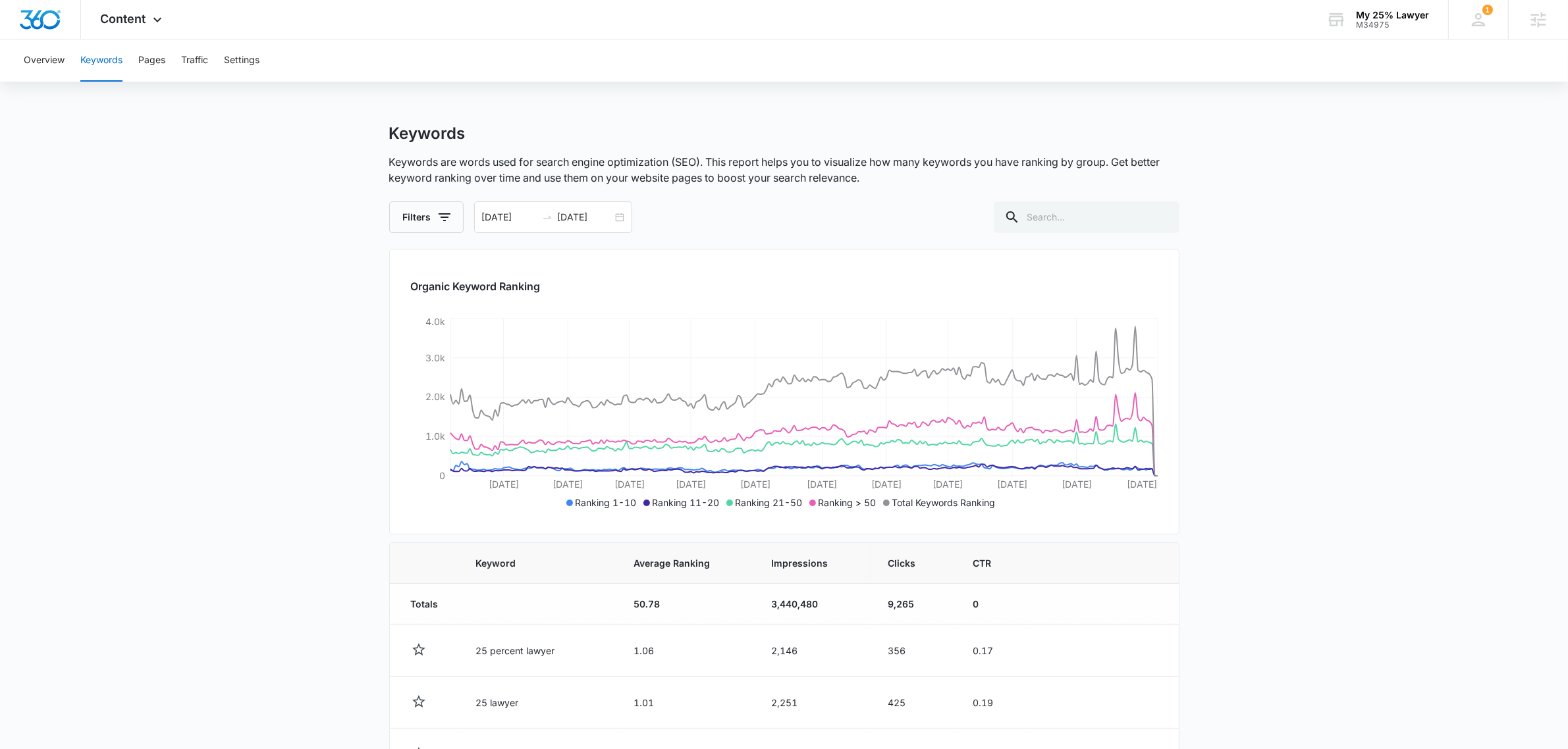
click at [1320, 390] on main "Keywords Keywords are words used for search engine optimization (SEO). This rep…" at bounding box center [784, 670] width 1568 height 1093
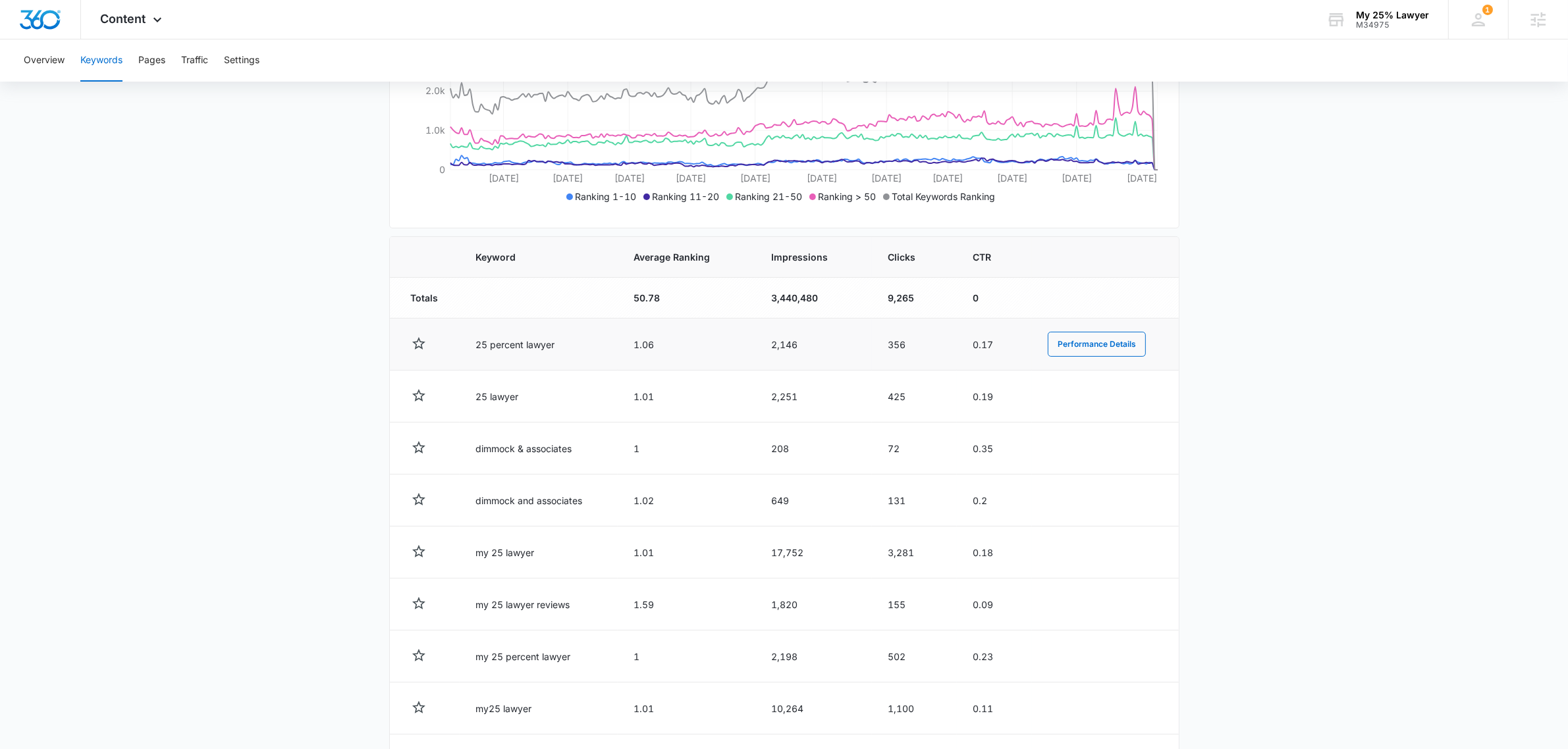
scroll to position [305, 0]
